Goal: Use online tool/utility: Utilize a website feature to perform a specific function

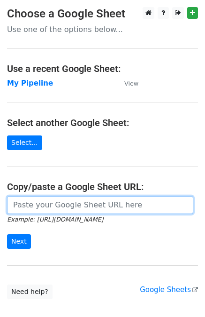
click at [68, 202] on input "url" at bounding box center [100, 205] width 187 height 18
paste input "https://docs.google.com/spreadsheets/d/1U_mQk6aSlQtYKjJl1zyBDHA5CHALlrQZ76MJY6o…"
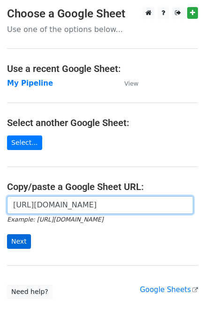
type input "https://docs.google.com/spreadsheets/d/1U_mQk6aSlQtYKjJl1zyBDHA5CHALlrQZ76MJY6o…"
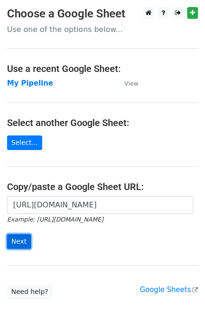
click at [20, 241] on input "Next" at bounding box center [19, 241] width 24 height 15
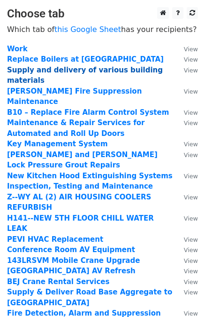
click at [81, 70] on strong "Supply and delivery of various building materials" at bounding box center [85, 75] width 156 height 19
